Goal: Information Seeking & Learning: Learn about a topic

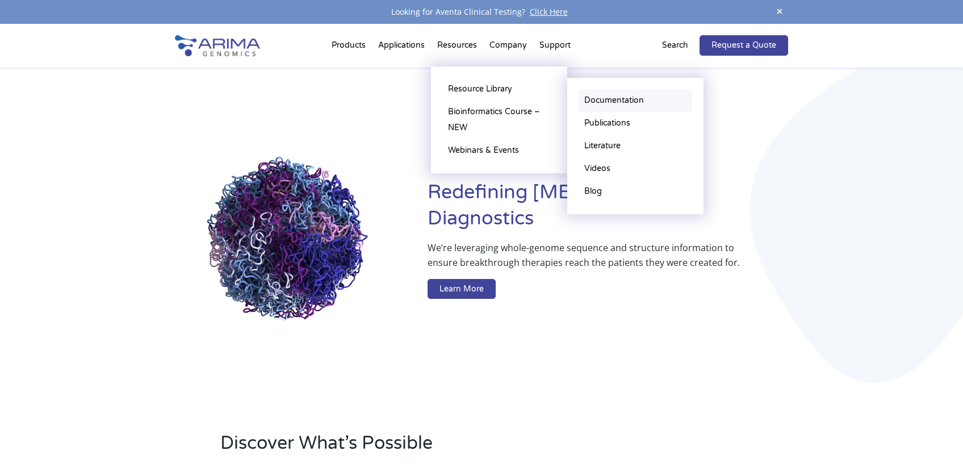
click at [606, 100] on link "Documentation" at bounding box center [635, 100] width 114 height 23
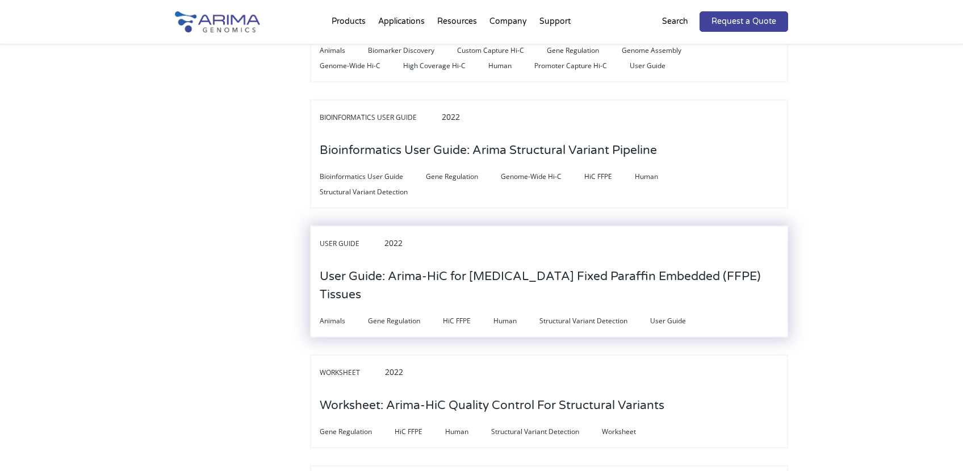
scroll to position [817, 0]
